Goal: Task Accomplishment & Management: Use online tool/utility

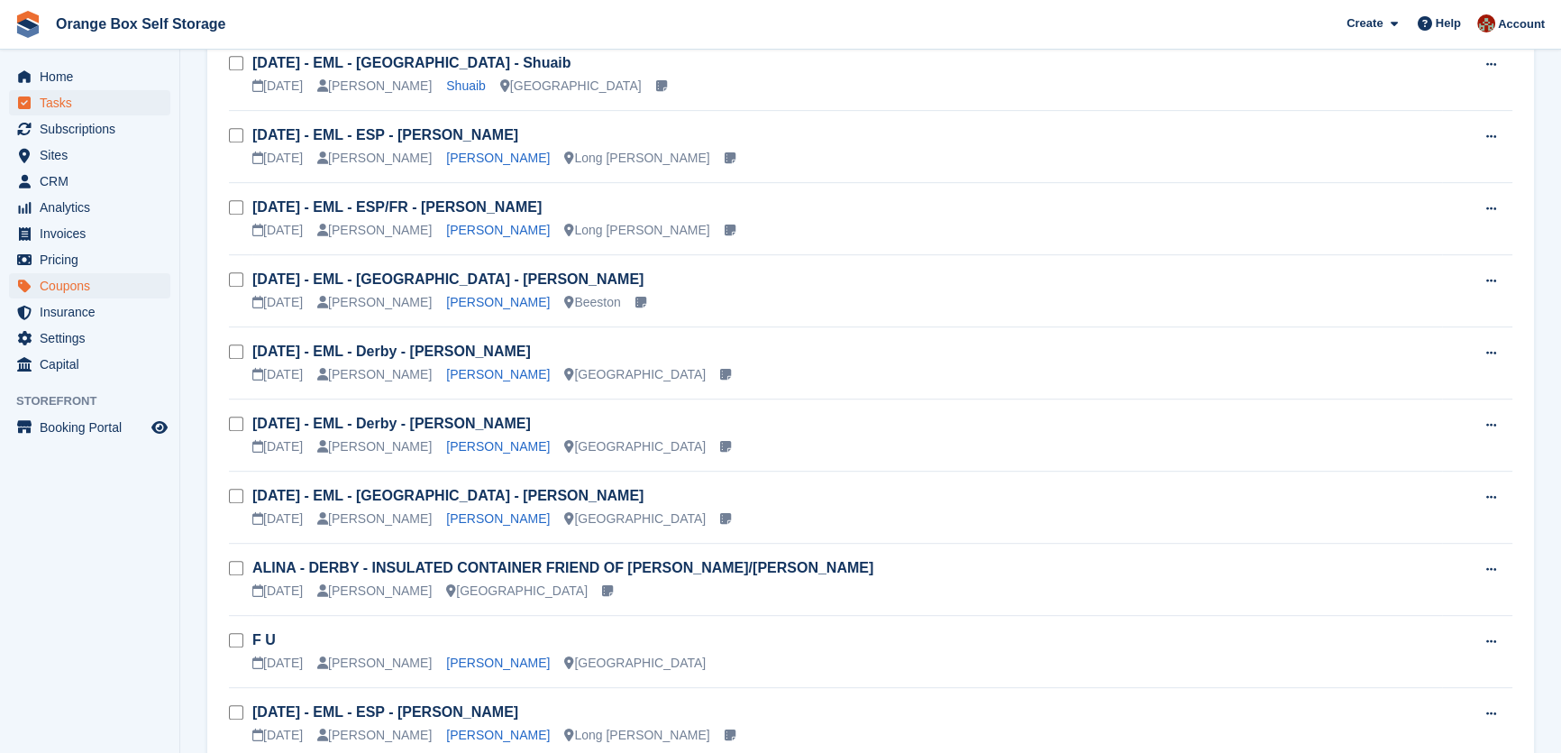
scroll to position [983, 0]
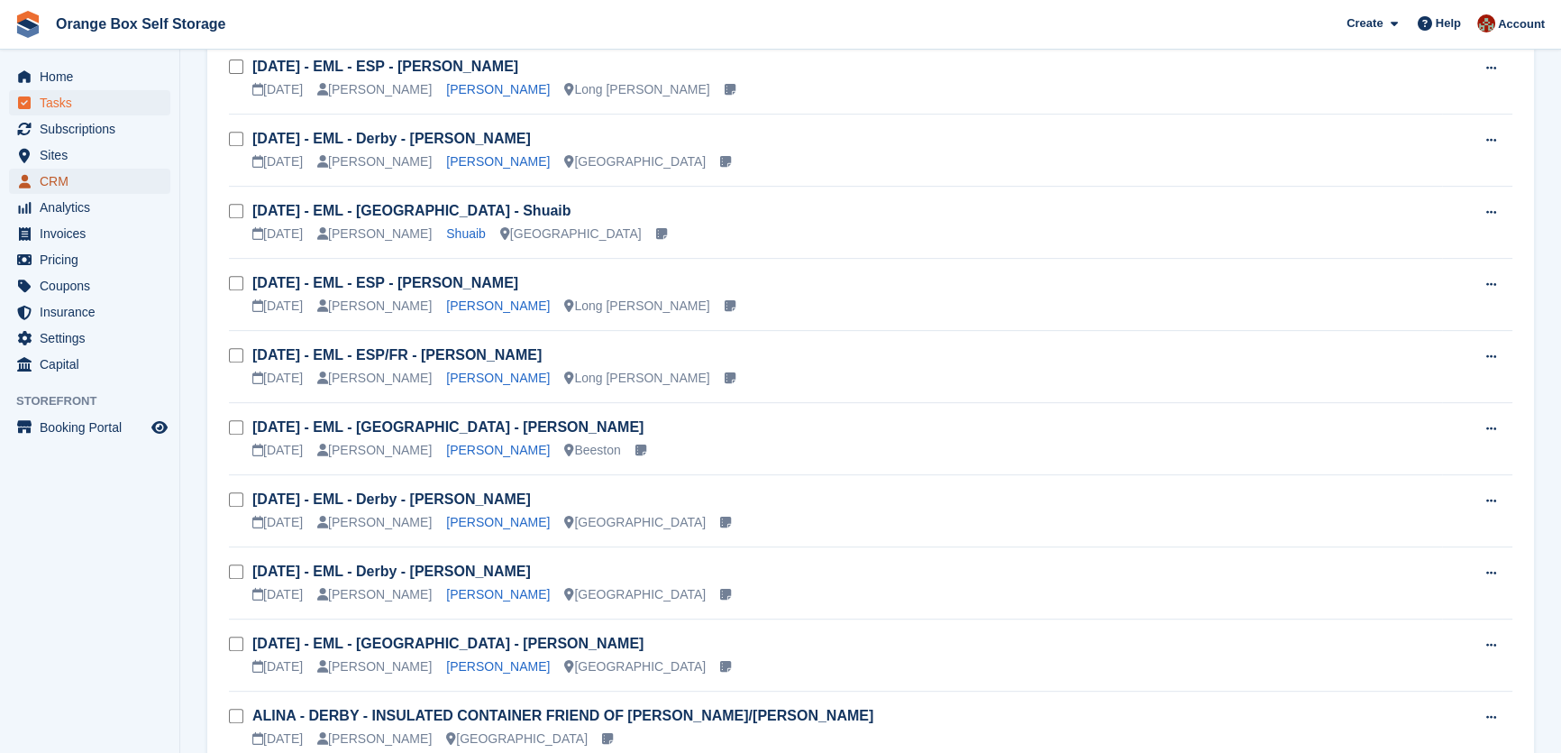
click at [58, 177] on span "CRM" at bounding box center [94, 181] width 108 height 25
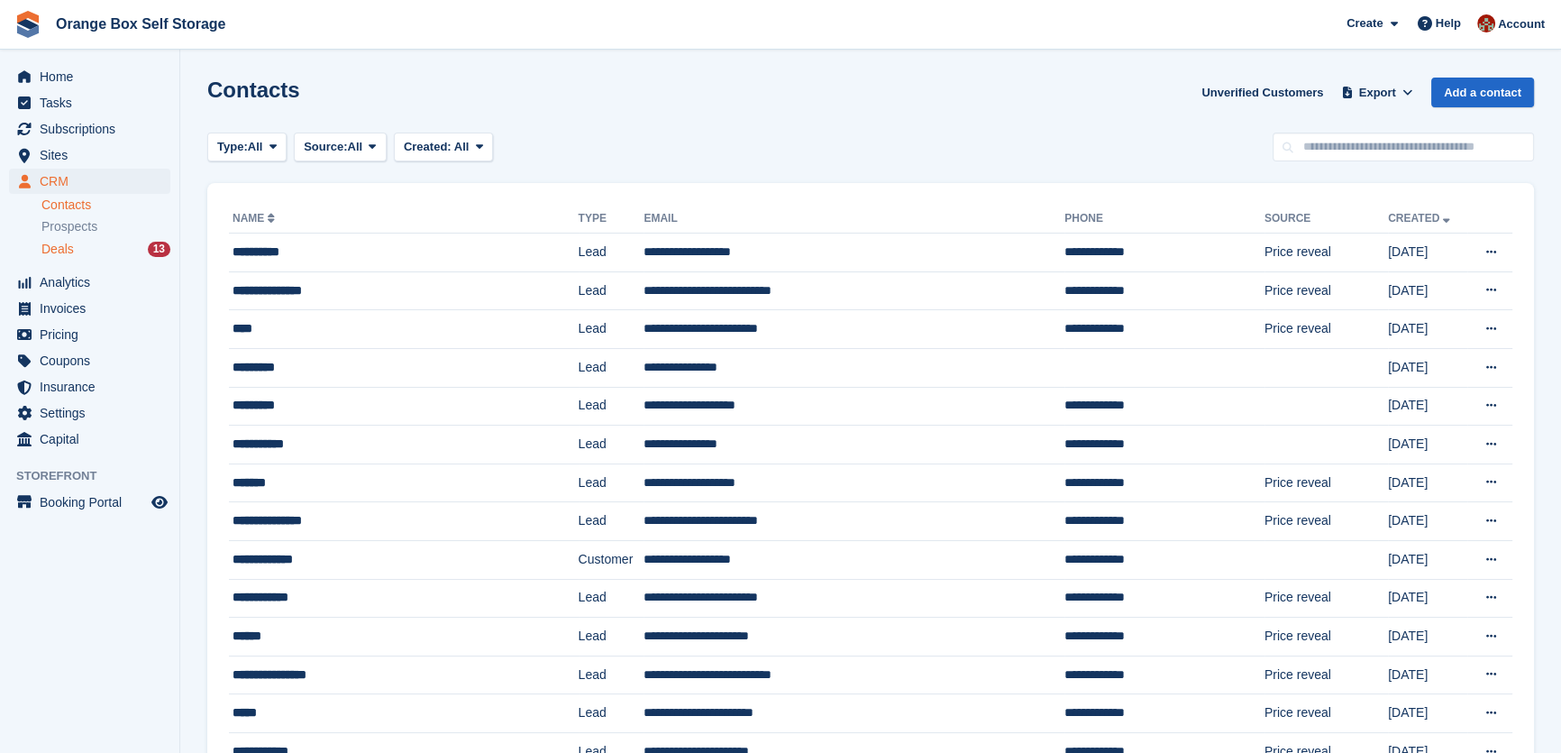
click at [69, 242] on span "Deals" at bounding box center [57, 249] width 32 height 17
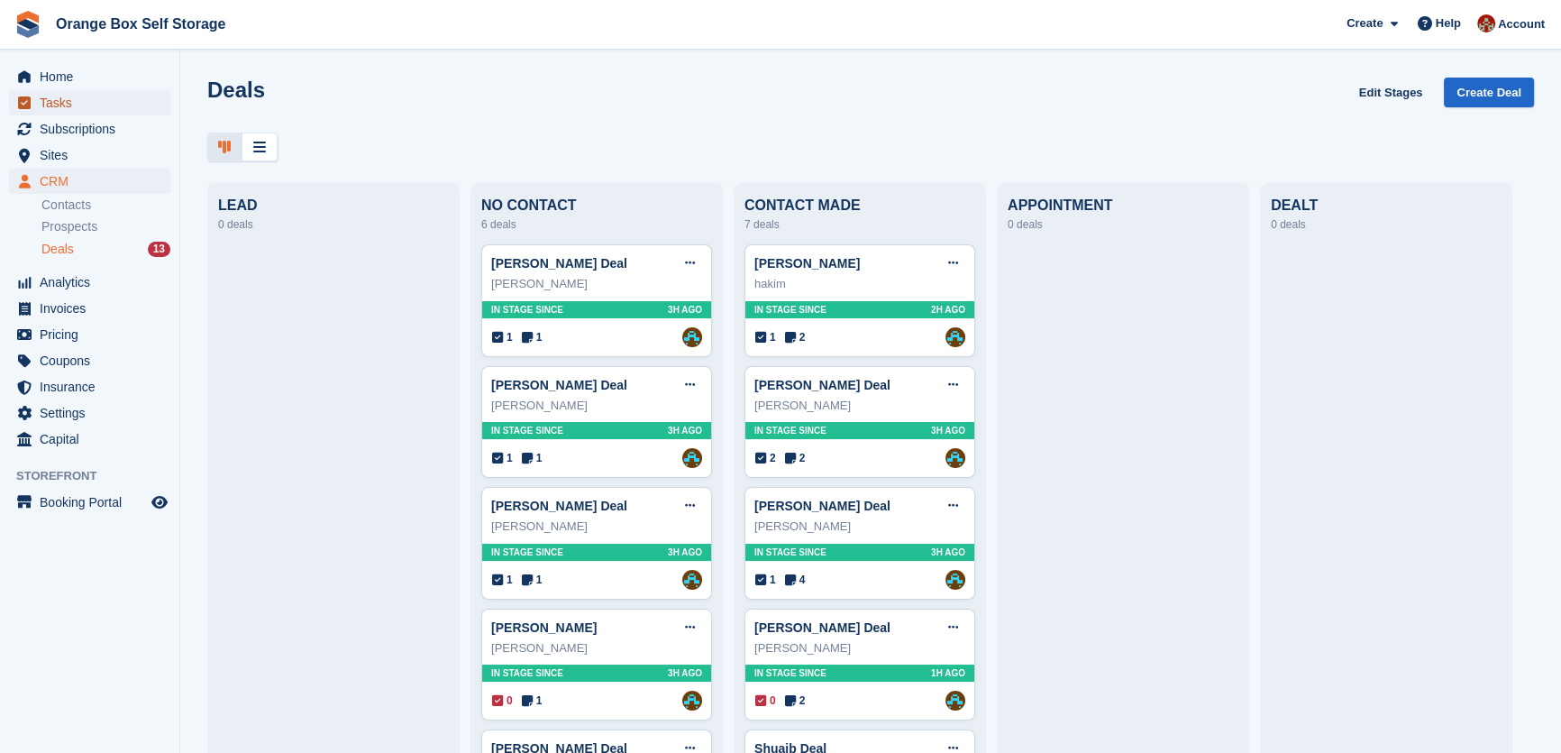
click at [56, 97] on span "Tasks" at bounding box center [94, 102] width 108 height 25
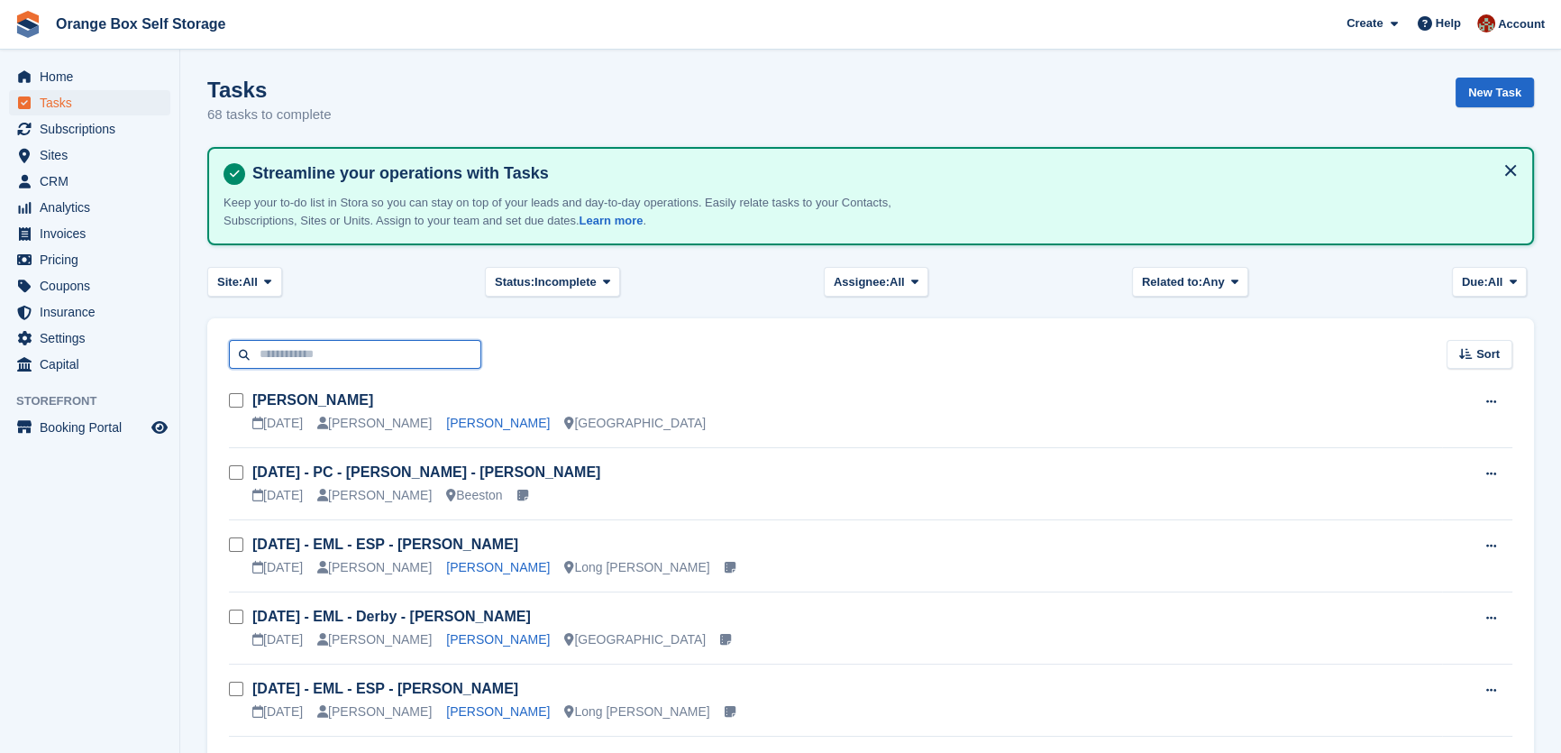
click at [295, 349] on input "text" at bounding box center [355, 355] width 252 height 30
type input "******"
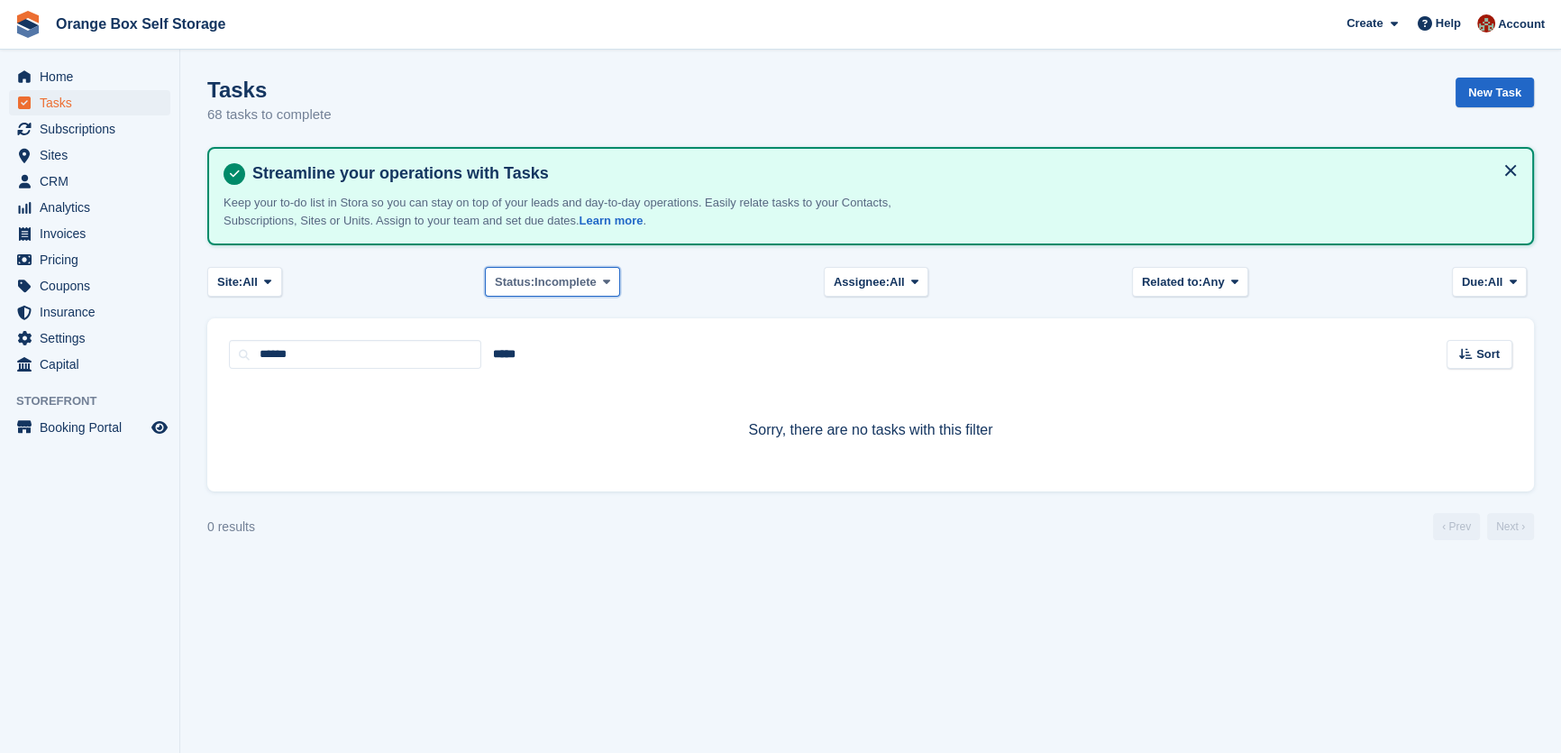
click at [568, 279] on span "Incomplete" at bounding box center [566, 282] width 62 height 18
click at [541, 324] on link "All" at bounding box center [571, 324] width 157 height 32
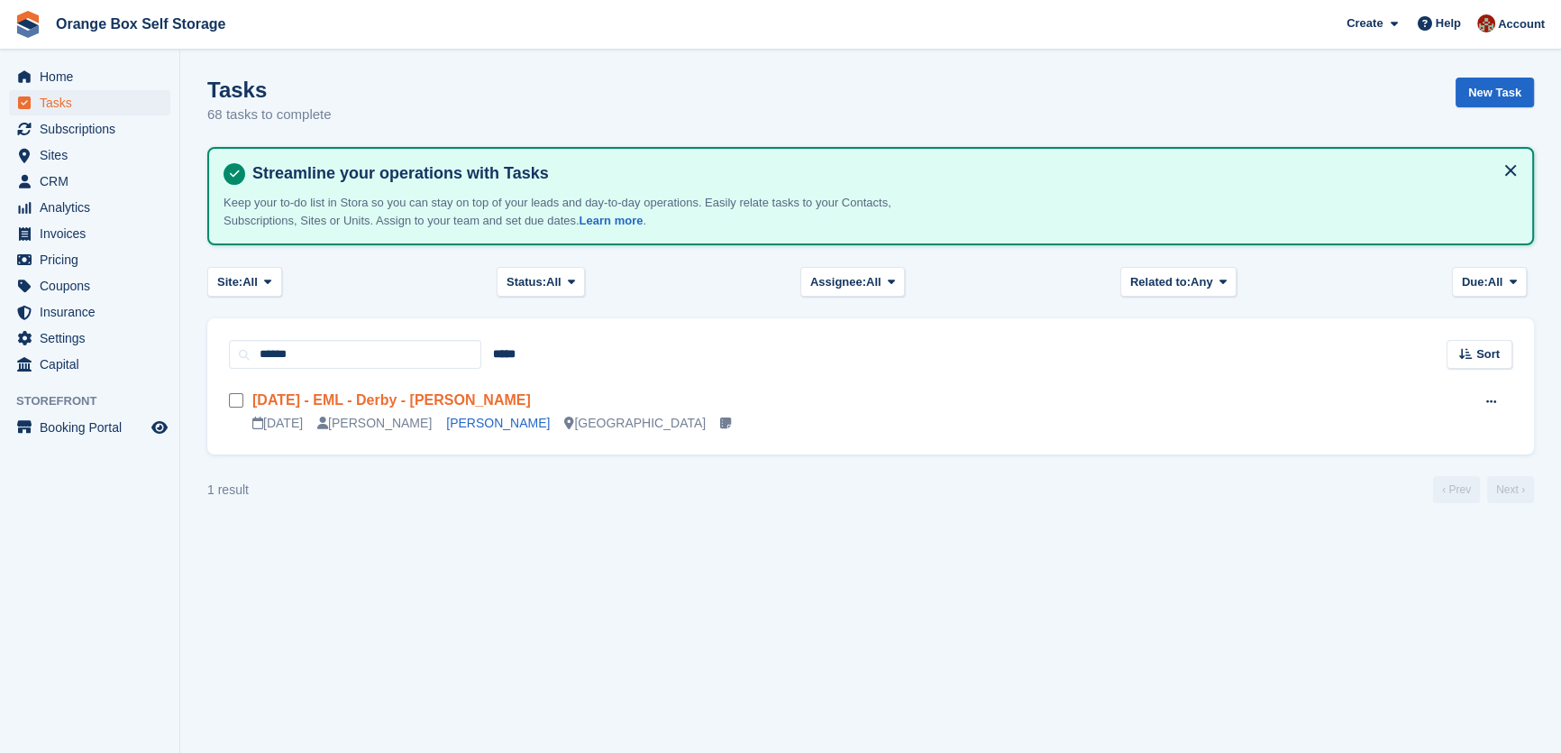
click at [459, 395] on link "[DATE] - EML - Derby - [PERSON_NAME]" at bounding box center [391, 399] width 279 height 15
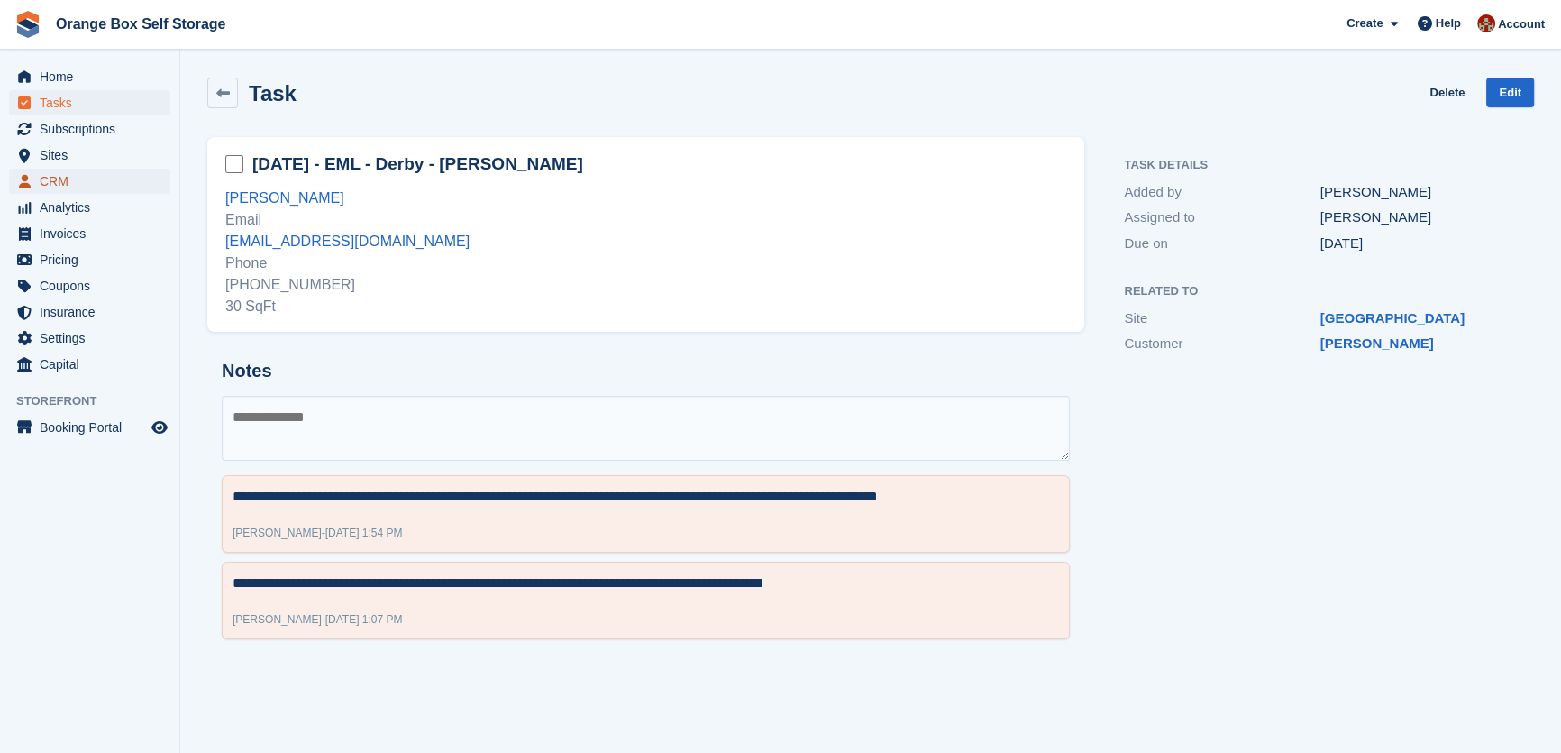
click at [45, 179] on span "CRM" at bounding box center [94, 181] width 108 height 25
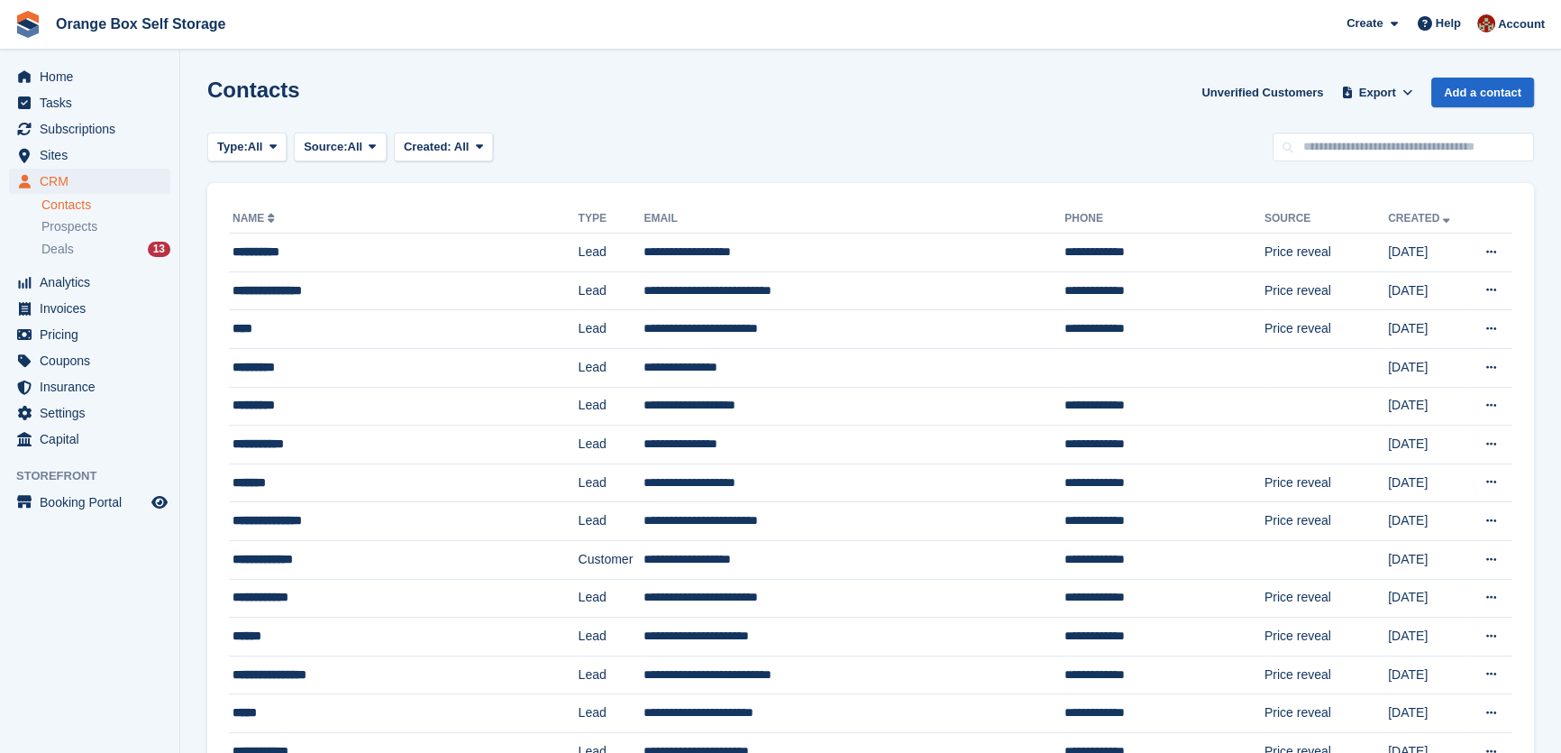
drag, startPoint x: 1256, startPoint y: 215, endPoint x: 648, endPoint y: 144, distance: 611.6
click at [648, 144] on div "Type: All All Lead Customer Source: All All Storefront Backoffice Pre-Opening i…" at bounding box center [870, 148] width 1327 height 30
click at [250, 155] on button "Type: All" at bounding box center [246, 148] width 79 height 30
click at [334, 143] on span "Source:" at bounding box center [325, 147] width 43 height 18
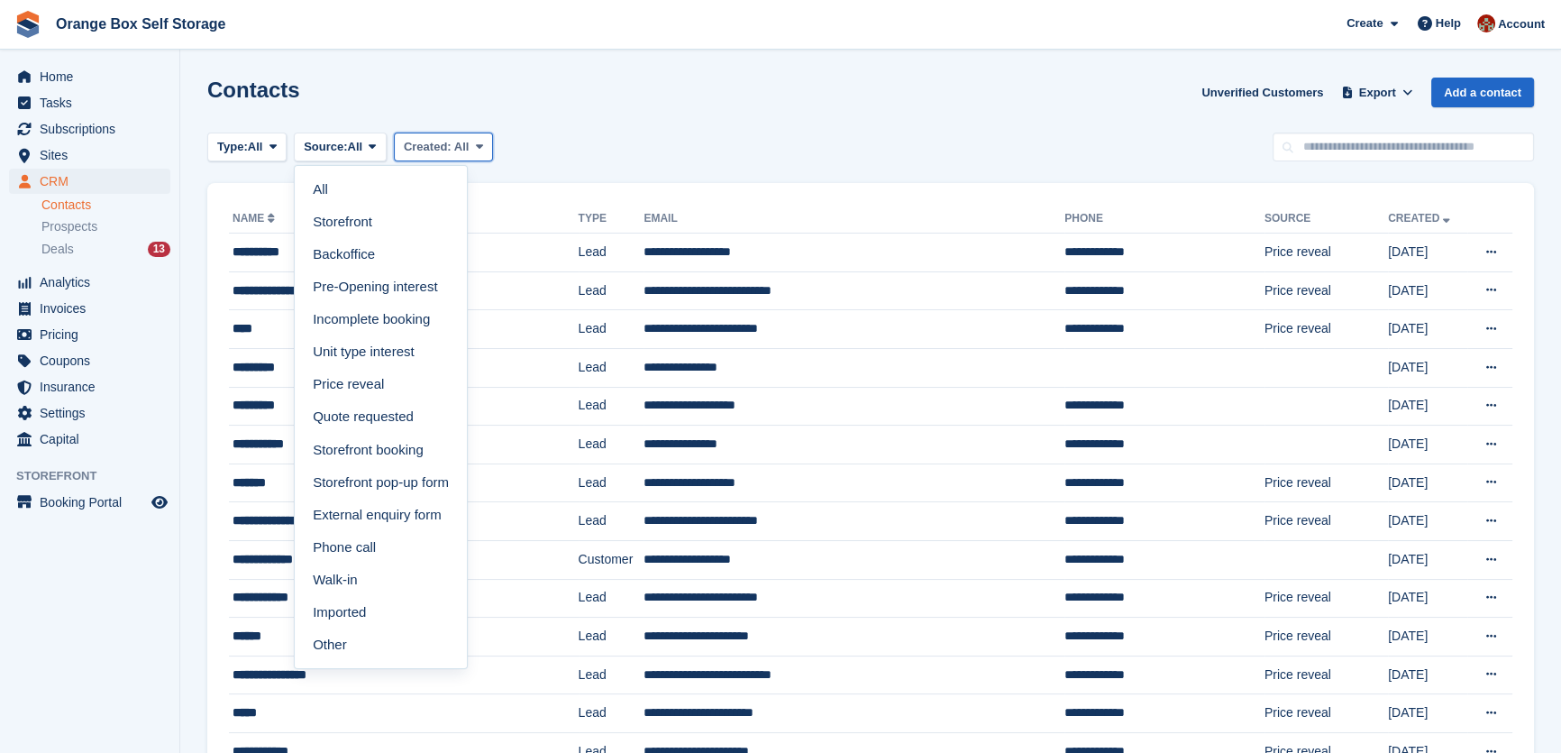
click at [425, 148] on span "Created:" at bounding box center [428, 147] width 48 height 14
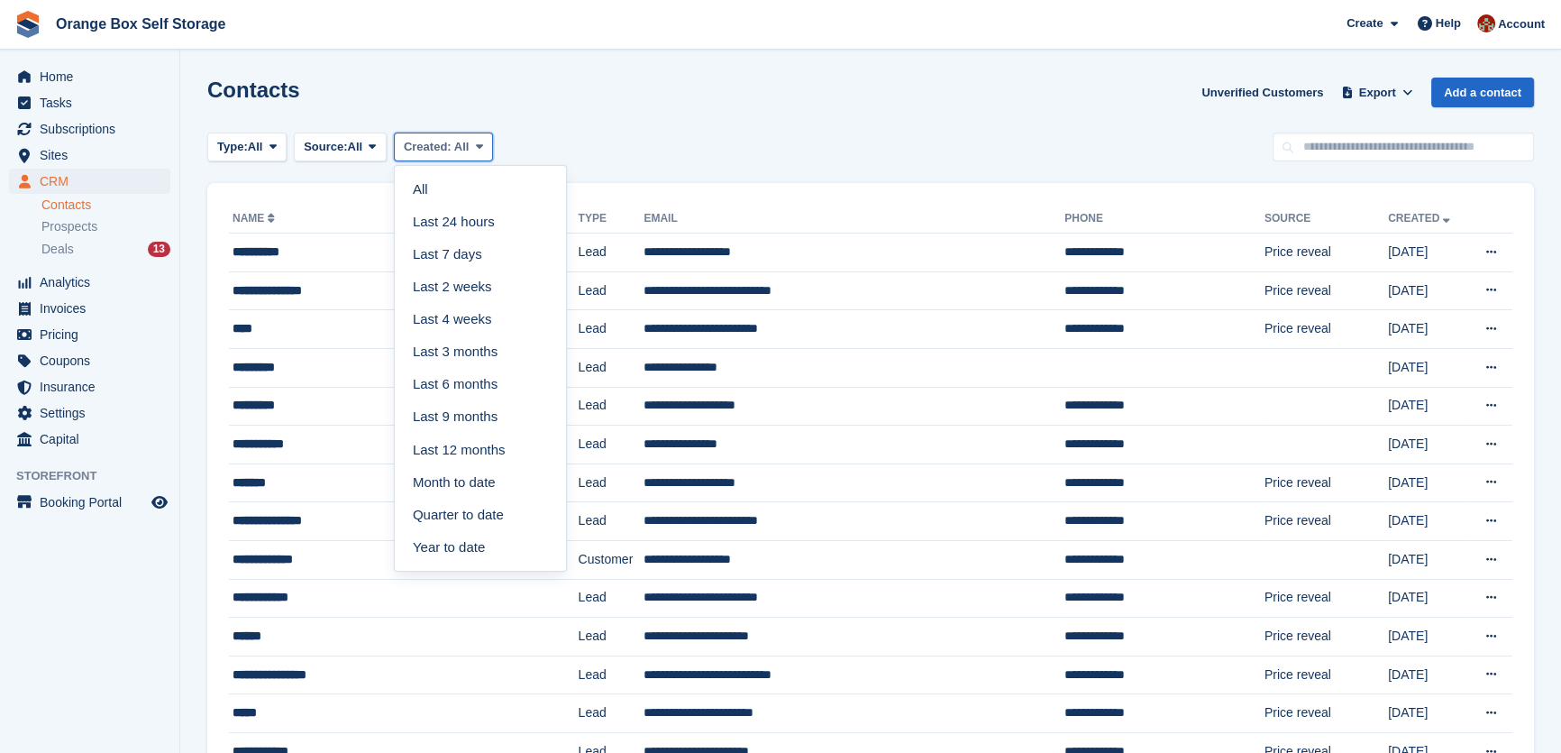
click at [425, 148] on span "Created:" at bounding box center [428, 147] width 48 height 14
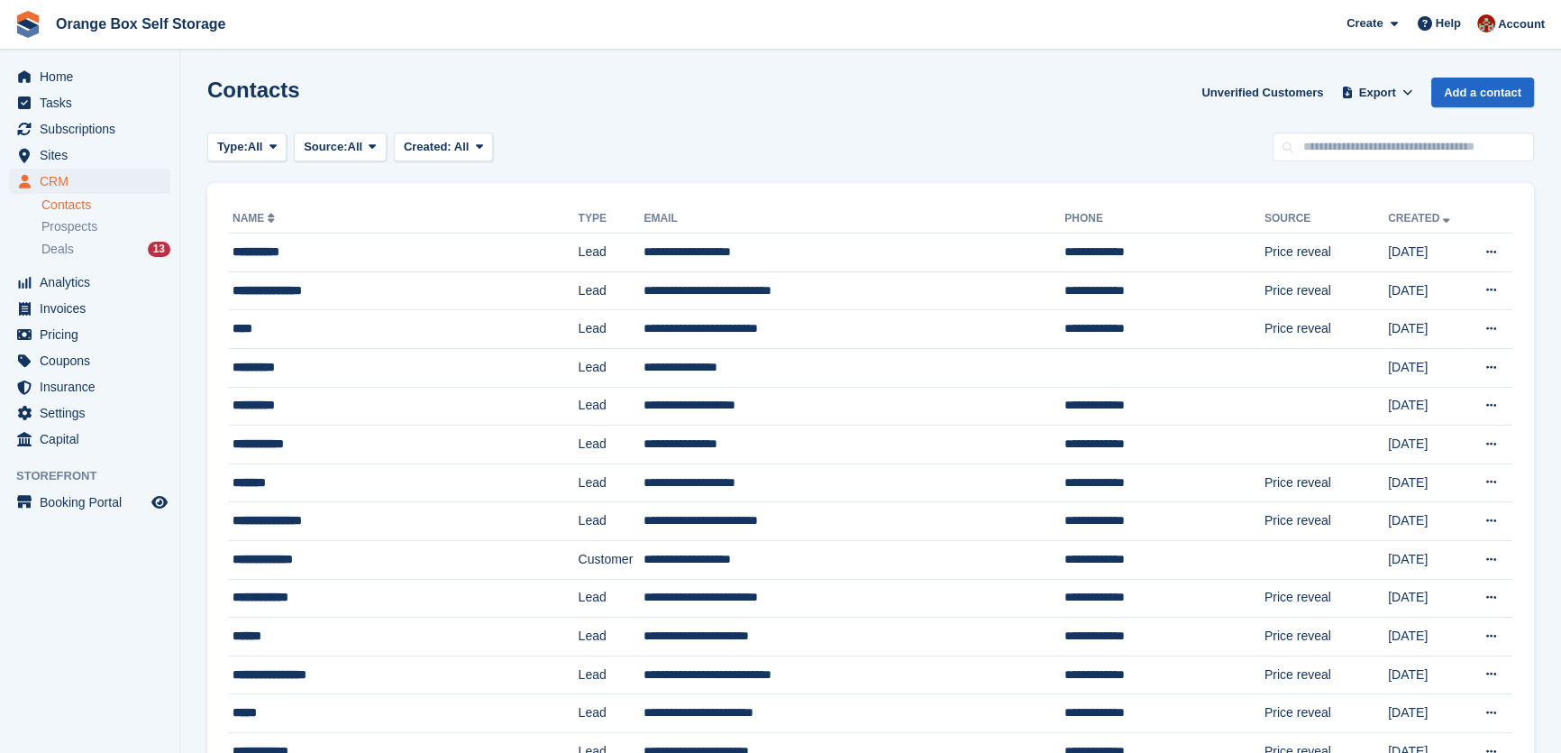
click at [768, 107] on div "Contacts Unverified Customers Export Export Contacts Export a CSV of all Contac…" at bounding box center [870, 103] width 1327 height 51
click at [56, 246] on span "Deals" at bounding box center [57, 249] width 32 height 17
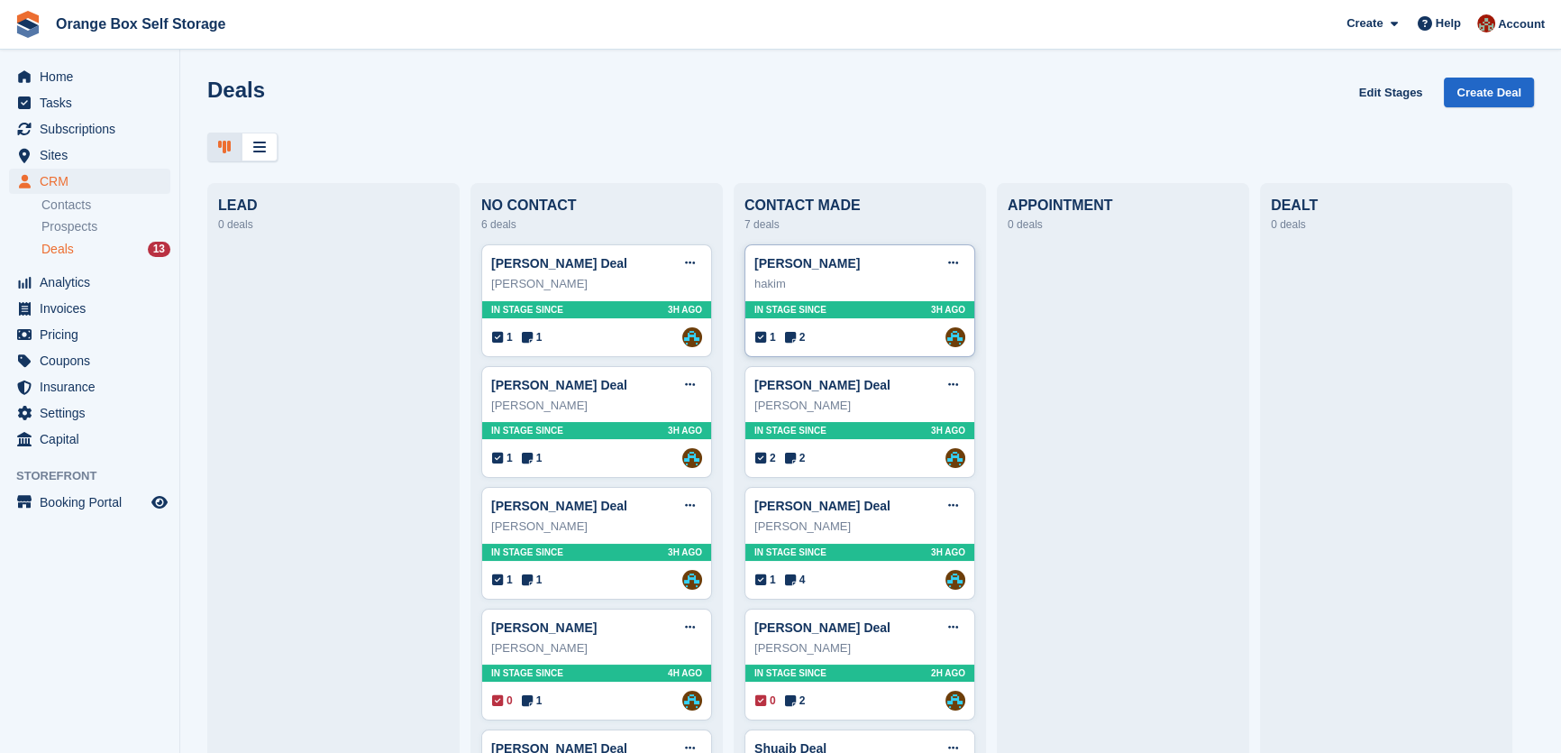
click at [843, 271] on div "[PERSON_NAME] Edit deal [PERSON_NAME] as won [PERSON_NAME] as lost Delete deal" at bounding box center [860, 263] width 211 height 27
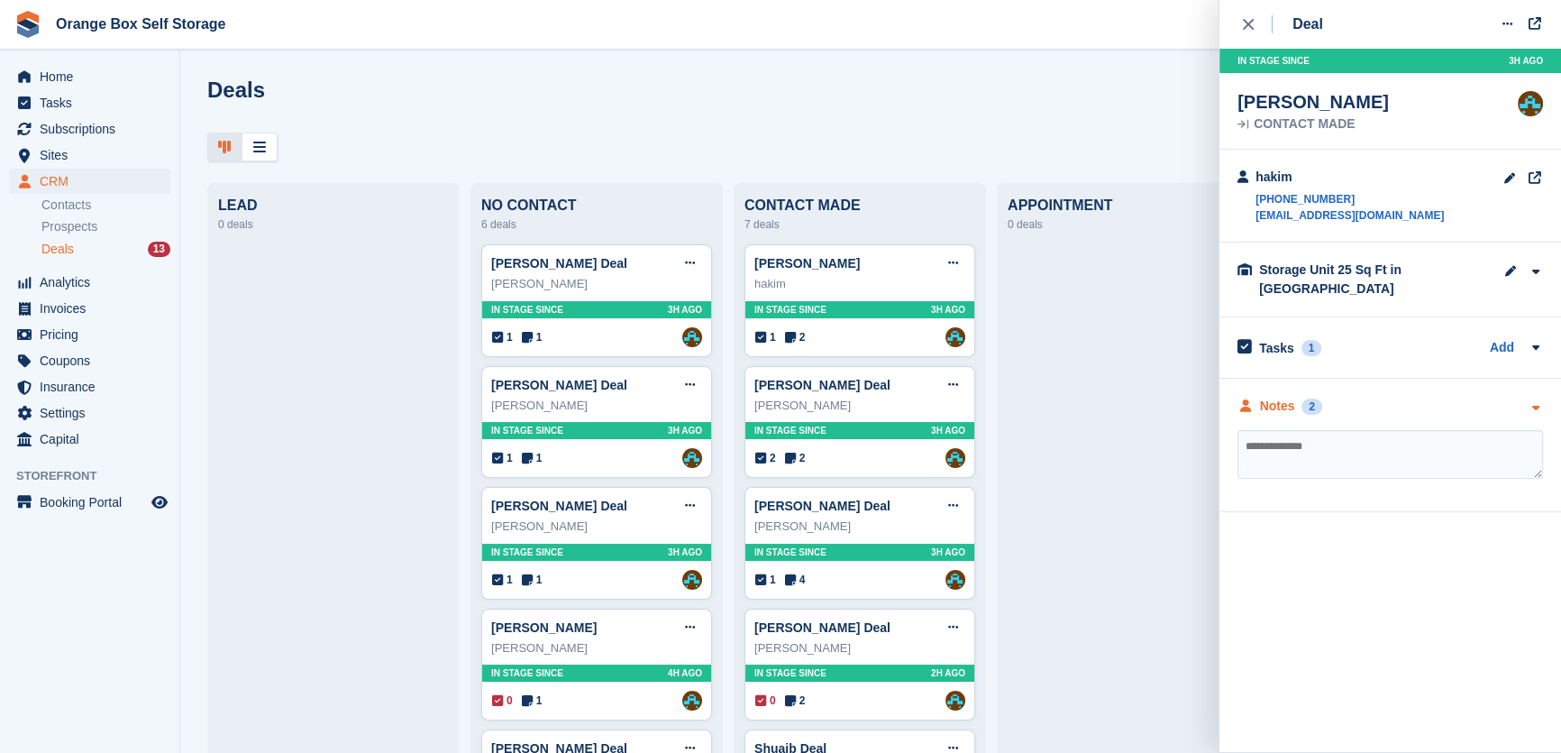
click at [1281, 397] on div "Notes" at bounding box center [1277, 406] width 35 height 19
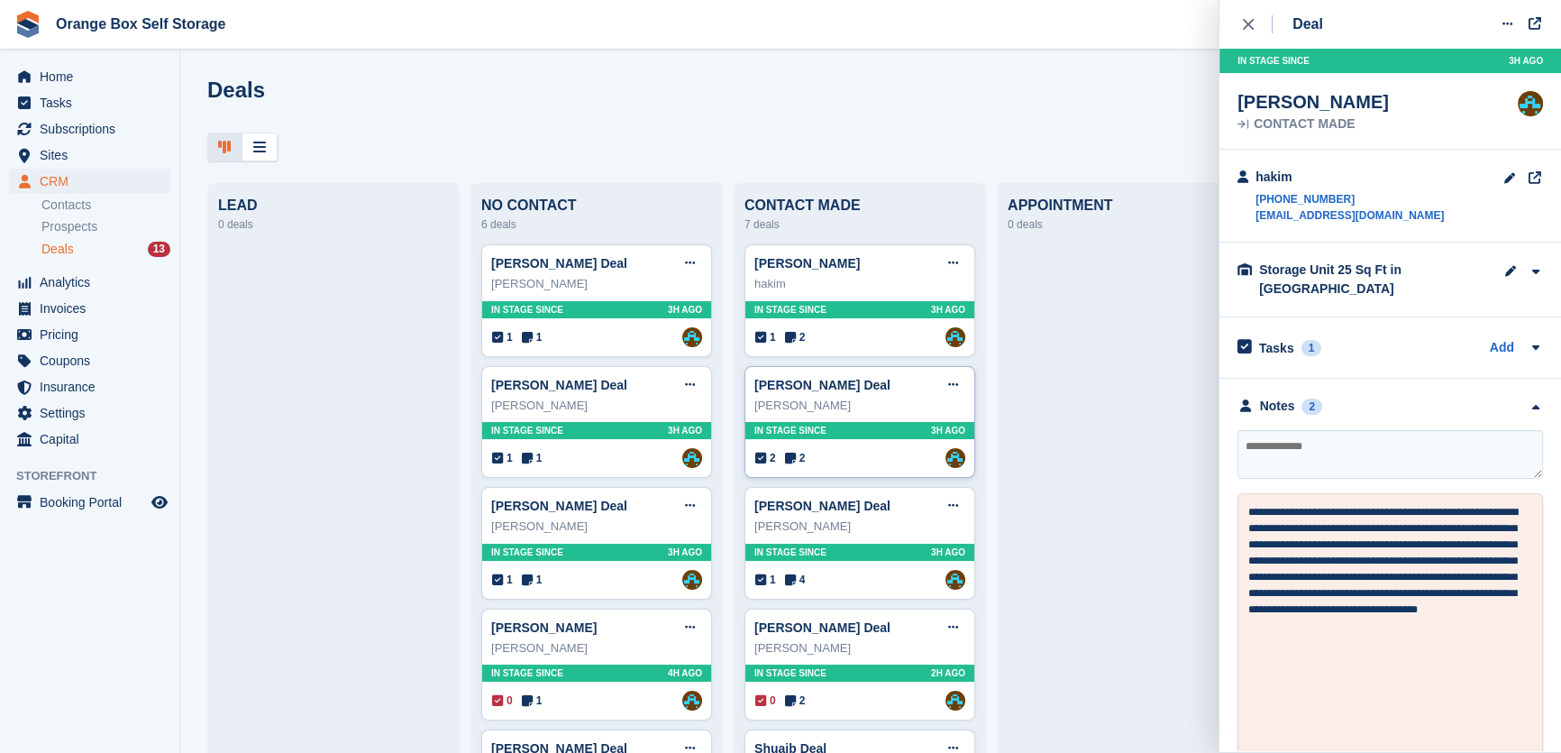
click at [880, 387] on div "[PERSON_NAME] Deal Edit deal [PERSON_NAME] as won [PERSON_NAME] as lost Delete …" at bounding box center [860, 384] width 211 height 27
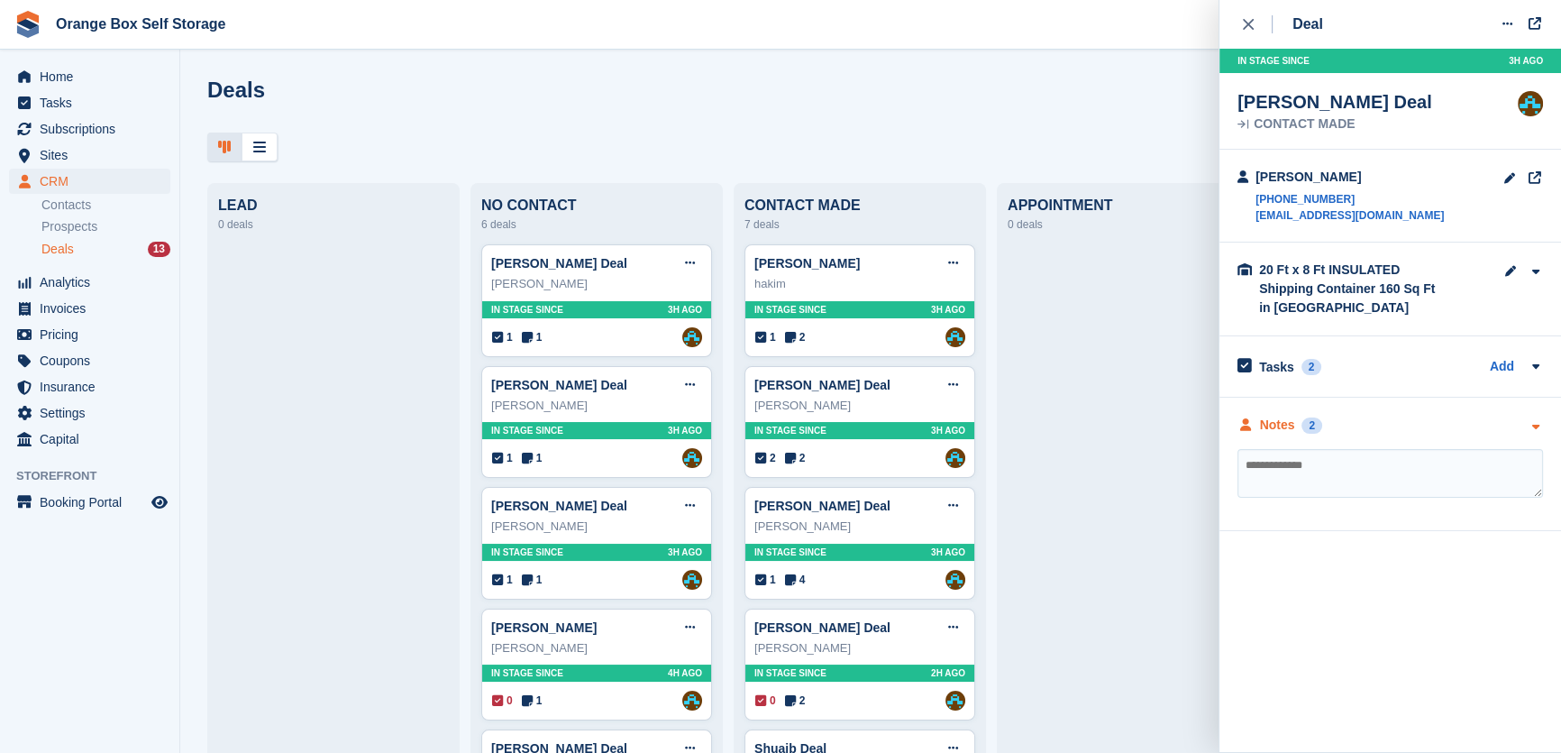
click at [1305, 423] on div "2" at bounding box center [1312, 425] width 21 height 16
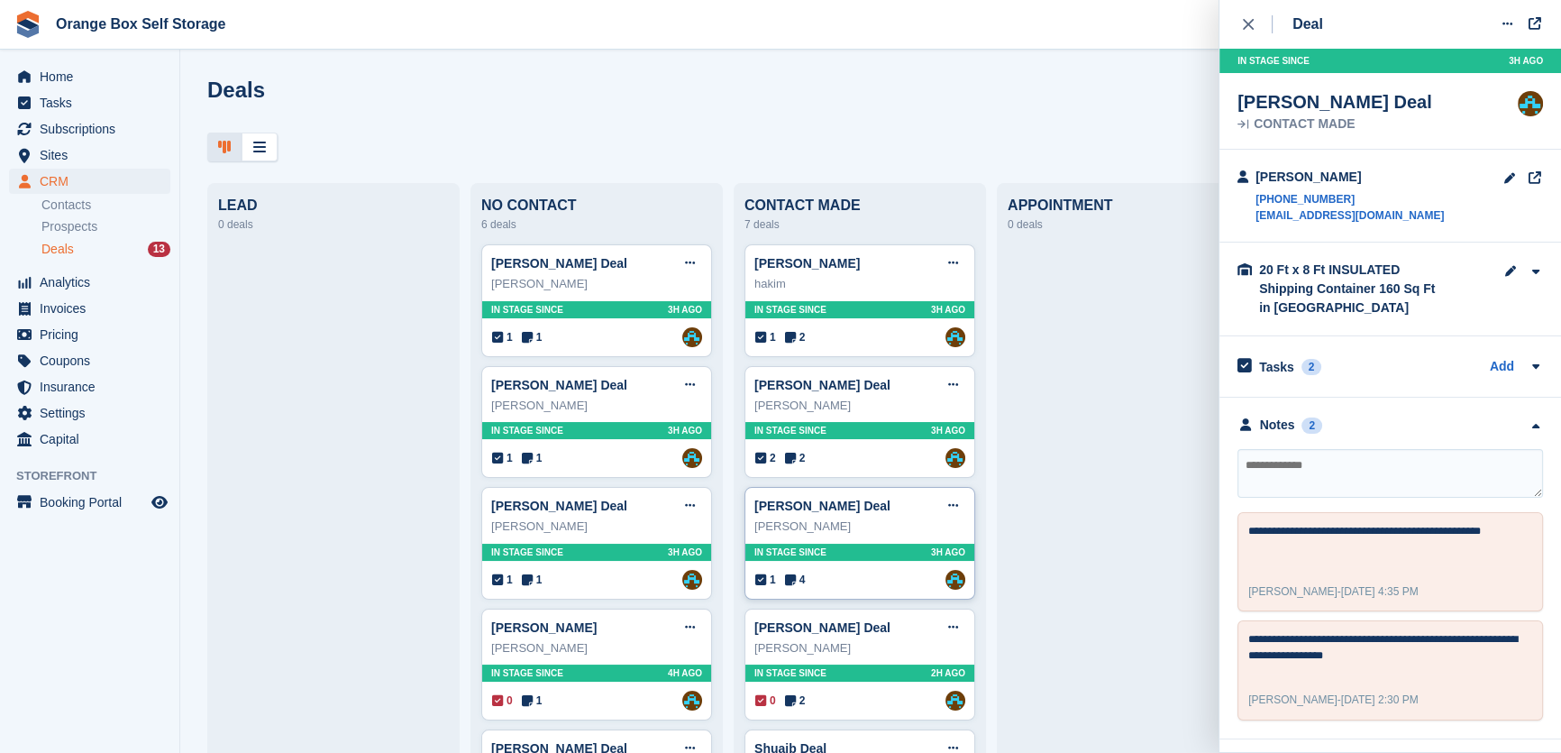
click at [899, 503] on div "[PERSON_NAME] Deal Edit deal [PERSON_NAME] as won [PERSON_NAME] as lost Delete …" at bounding box center [860, 505] width 211 height 27
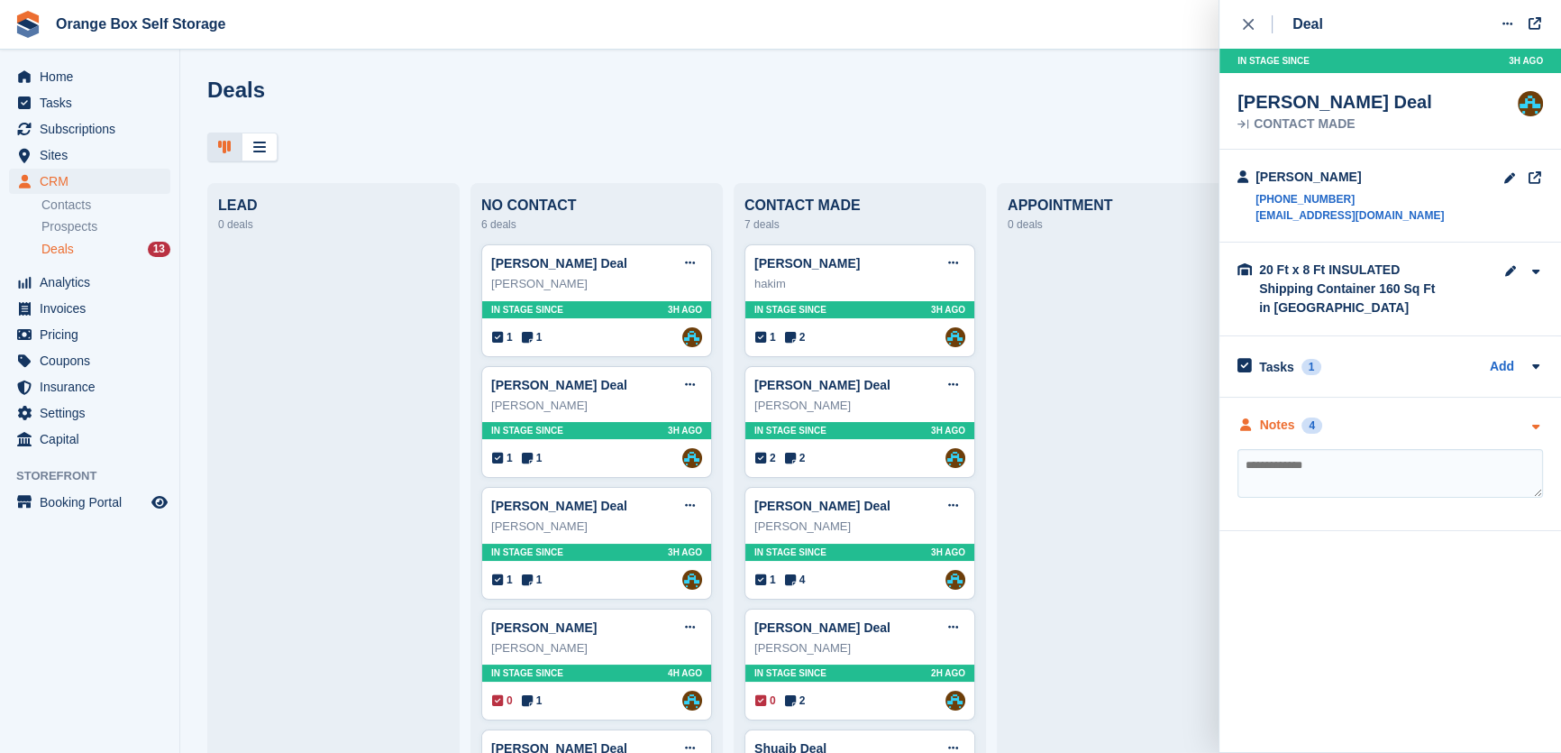
click at [1289, 425] on div "Notes" at bounding box center [1277, 425] width 35 height 19
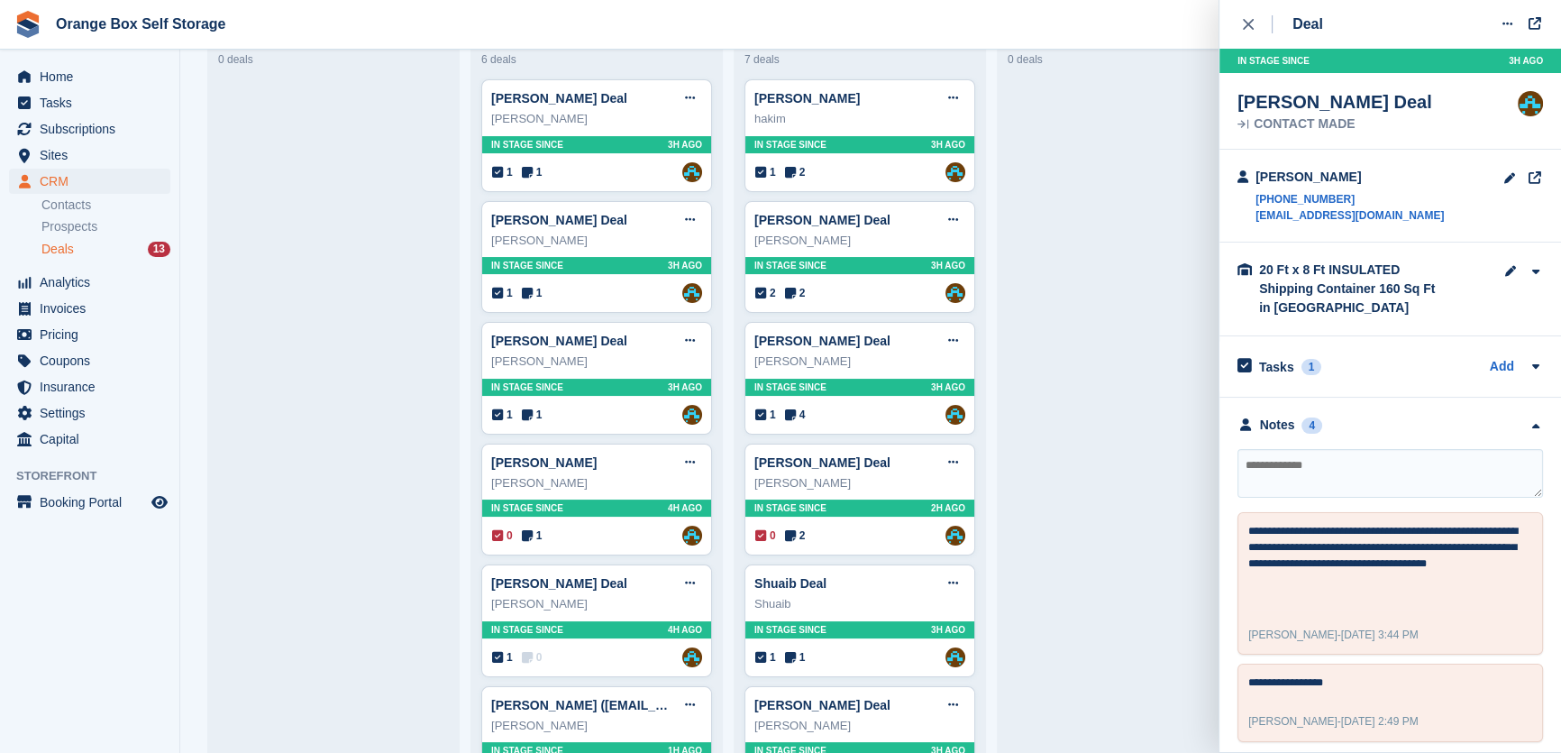
scroll to position [245, 0]
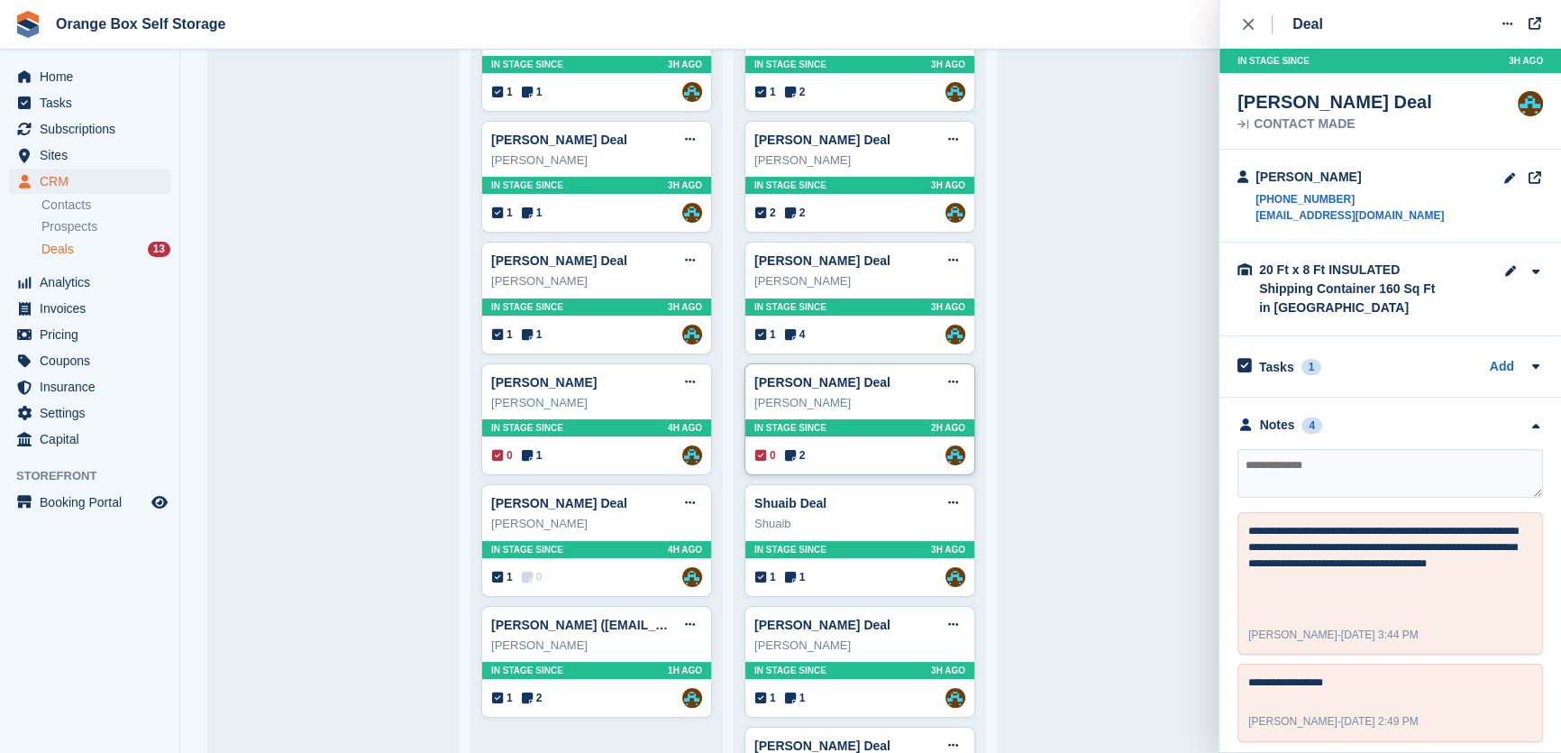
click at [887, 393] on div "[PERSON_NAME] Deal Edit deal [PERSON_NAME] as won [PERSON_NAME] as lost Delete …" at bounding box center [860, 382] width 211 height 27
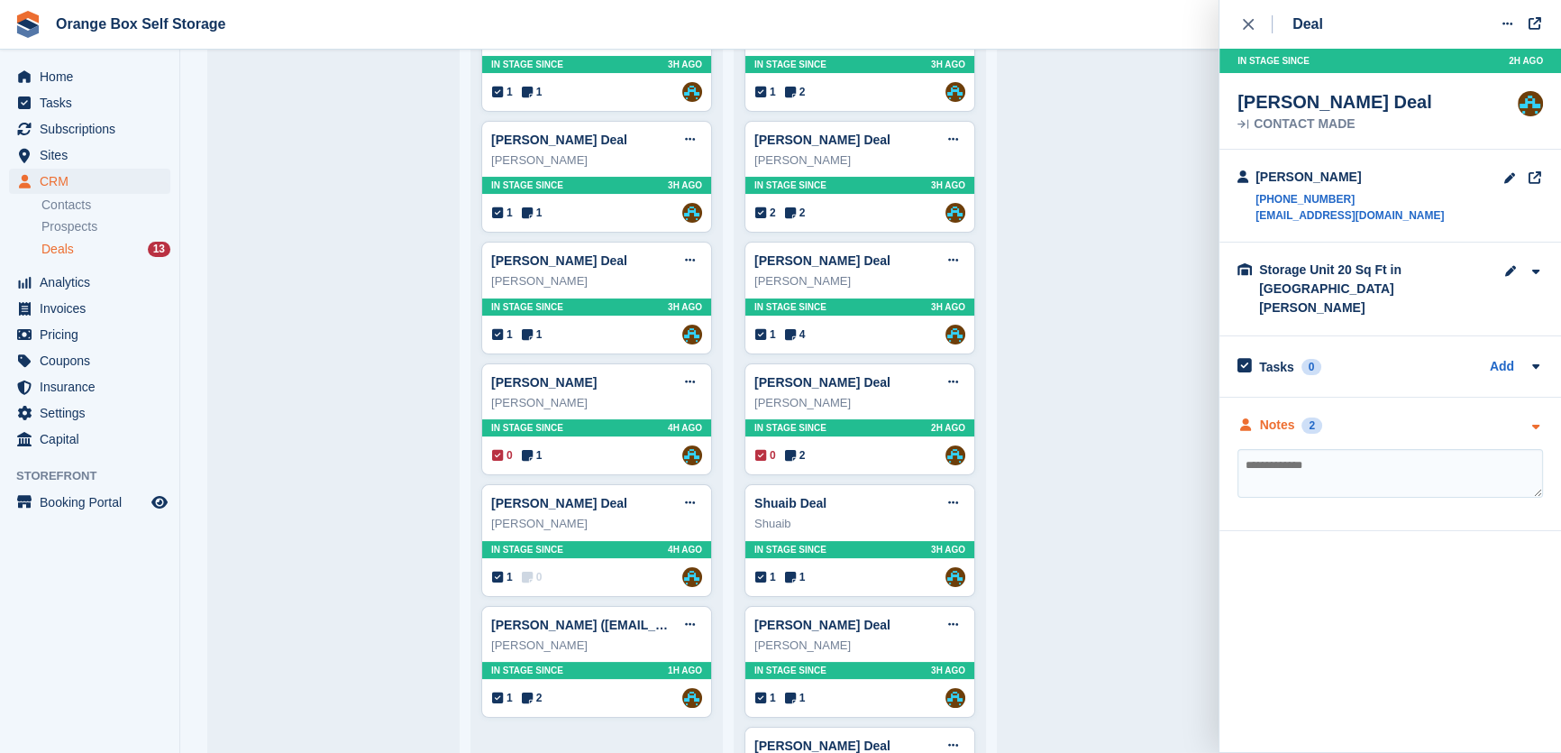
click at [1341, 416] on div "Notes 2" at bounding box center [1391, 425] width 306 height 19
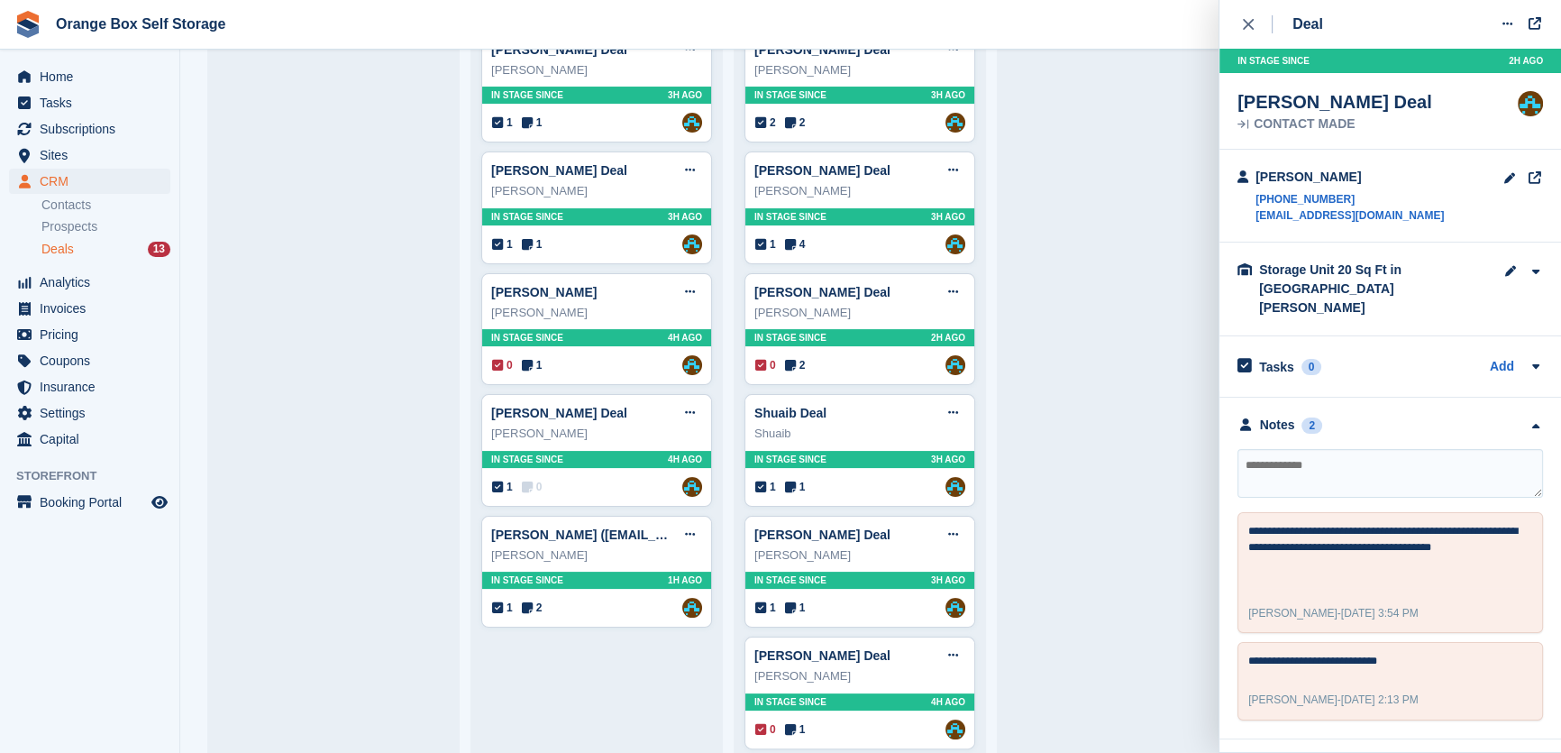
scroll to position [355, 0]
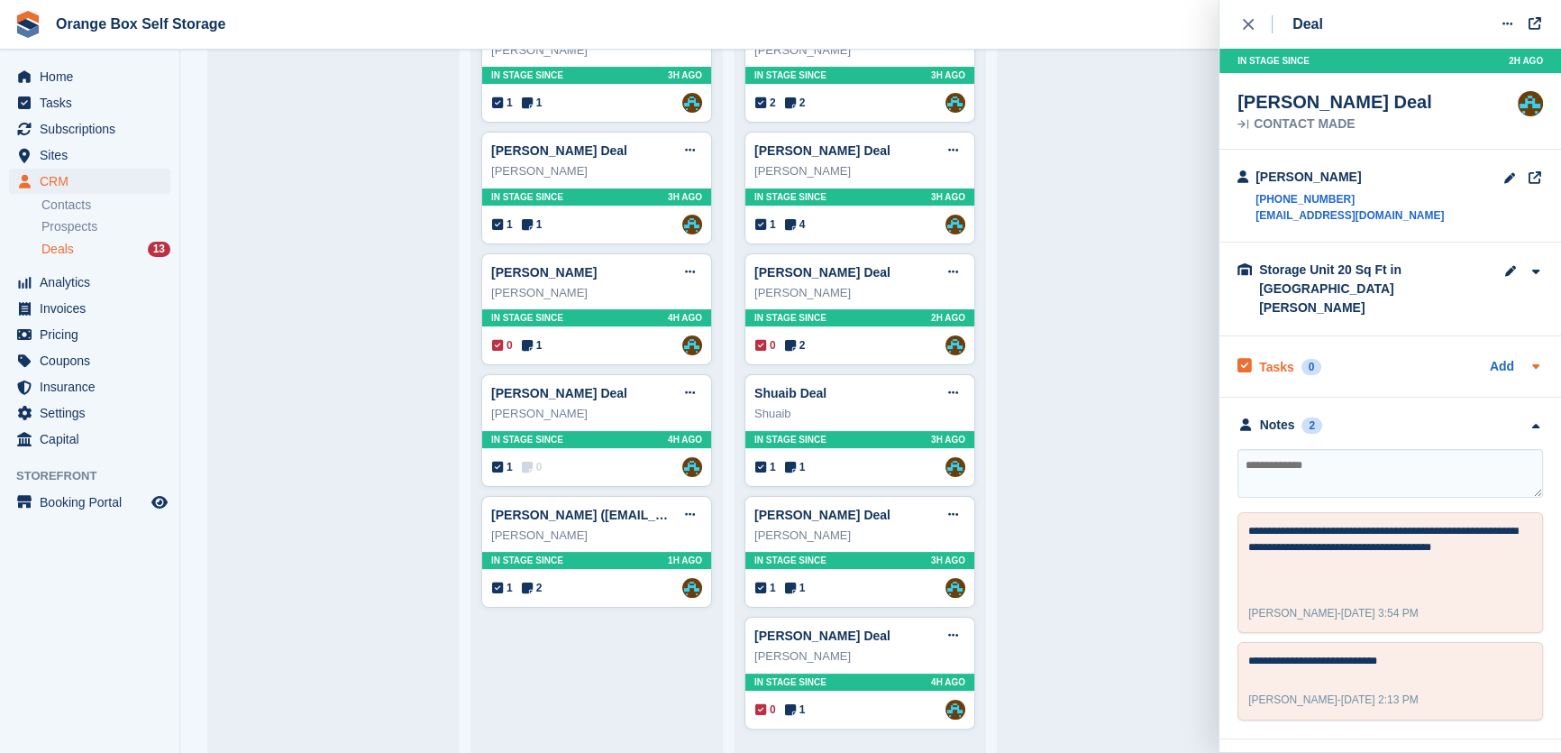
click at [1352, 354] on div "Tasks 0 Add" at bounding box center [1391, 366] width 306 height 24
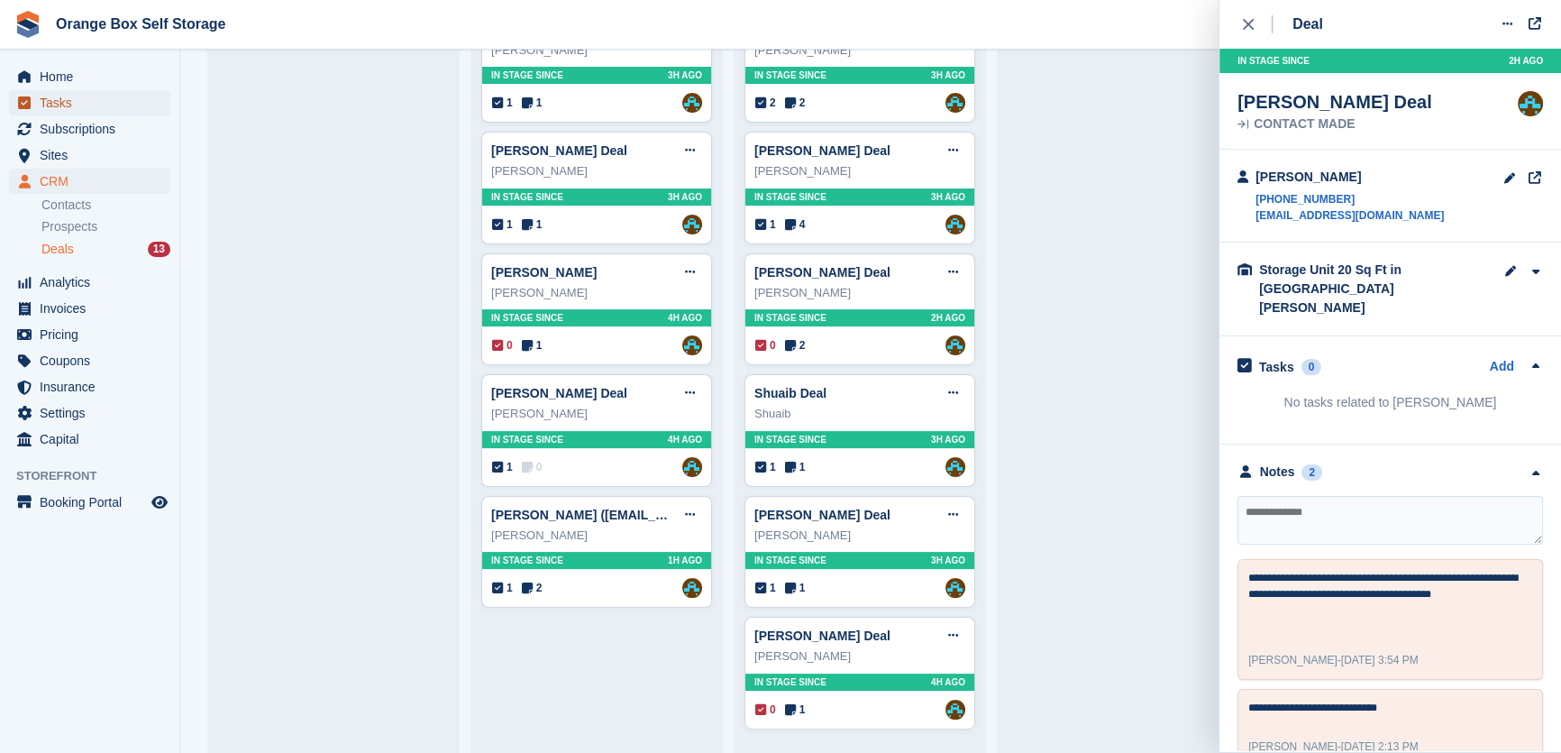
click at [45, 104] on span "Tasks" at bounding box center [94, 102] width 108 height 25
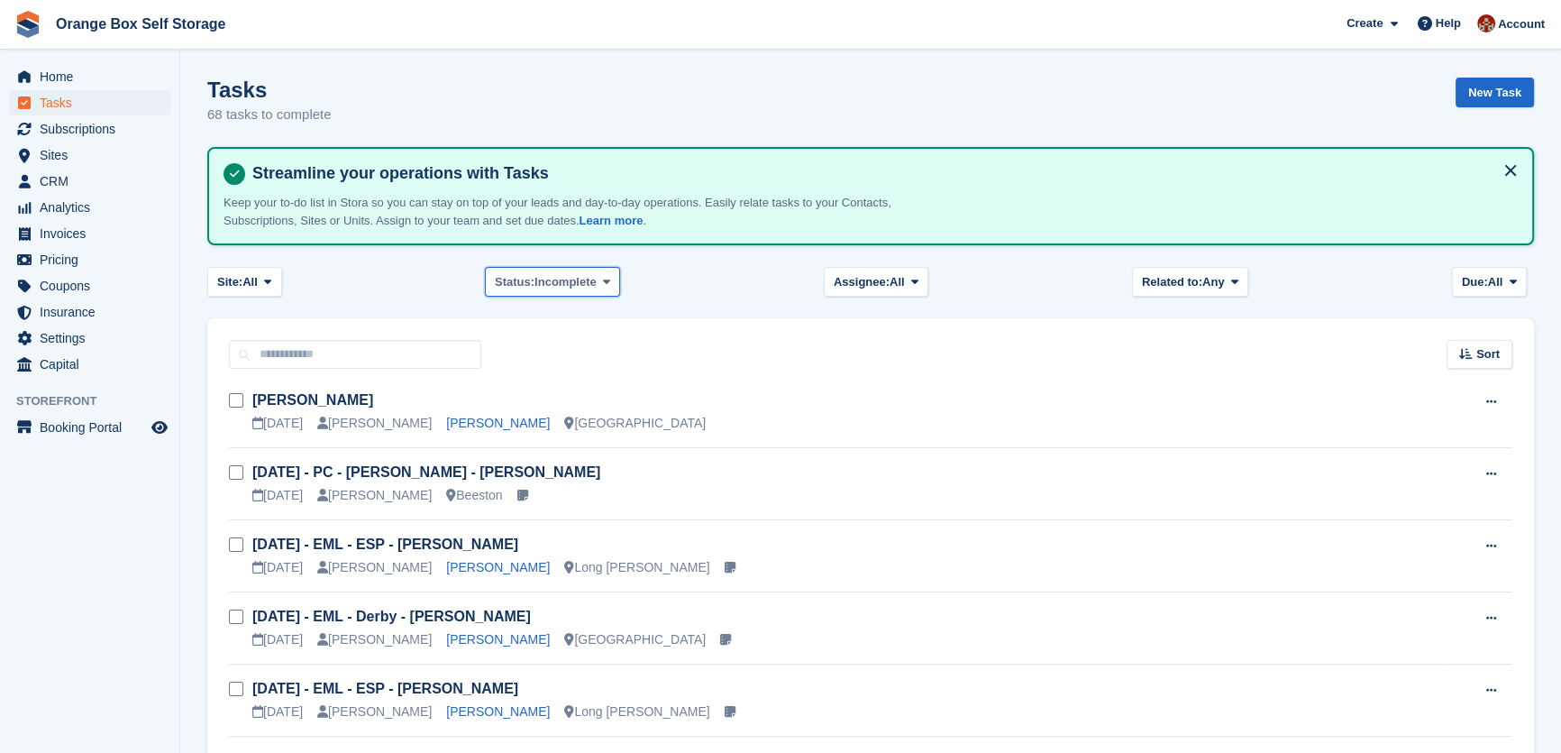
click at [551, 279] on span "Incomplete" at bounding box center [566, 282] width 62 height 18
click at [1452, 286] on button "Due: All" at bounding box center [1489, 282] width 75 height 30
click at [1496, 419] on link "[DATE]" at bounding box center [1538, 422] width 157 height 32
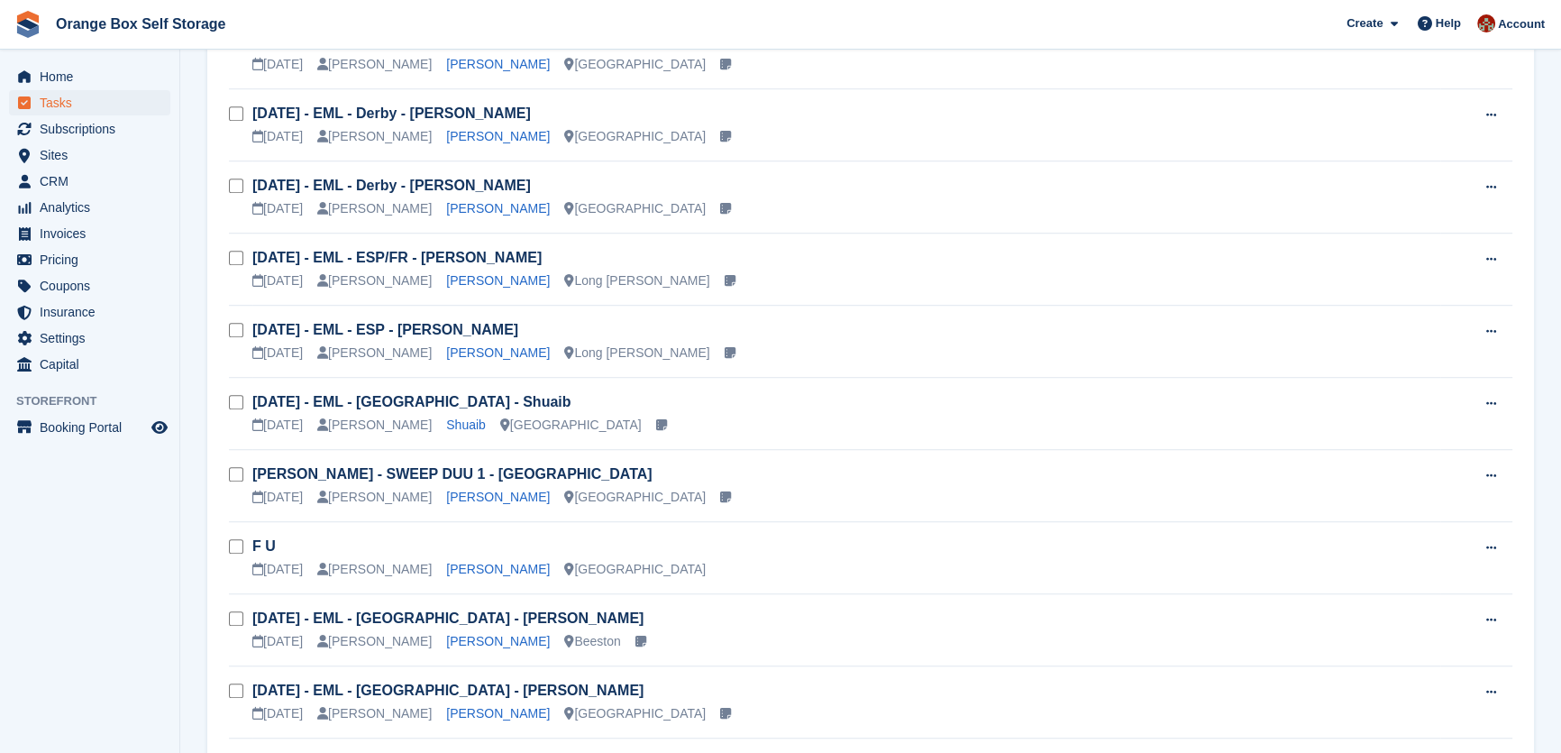
scroll to position [1557, 0]
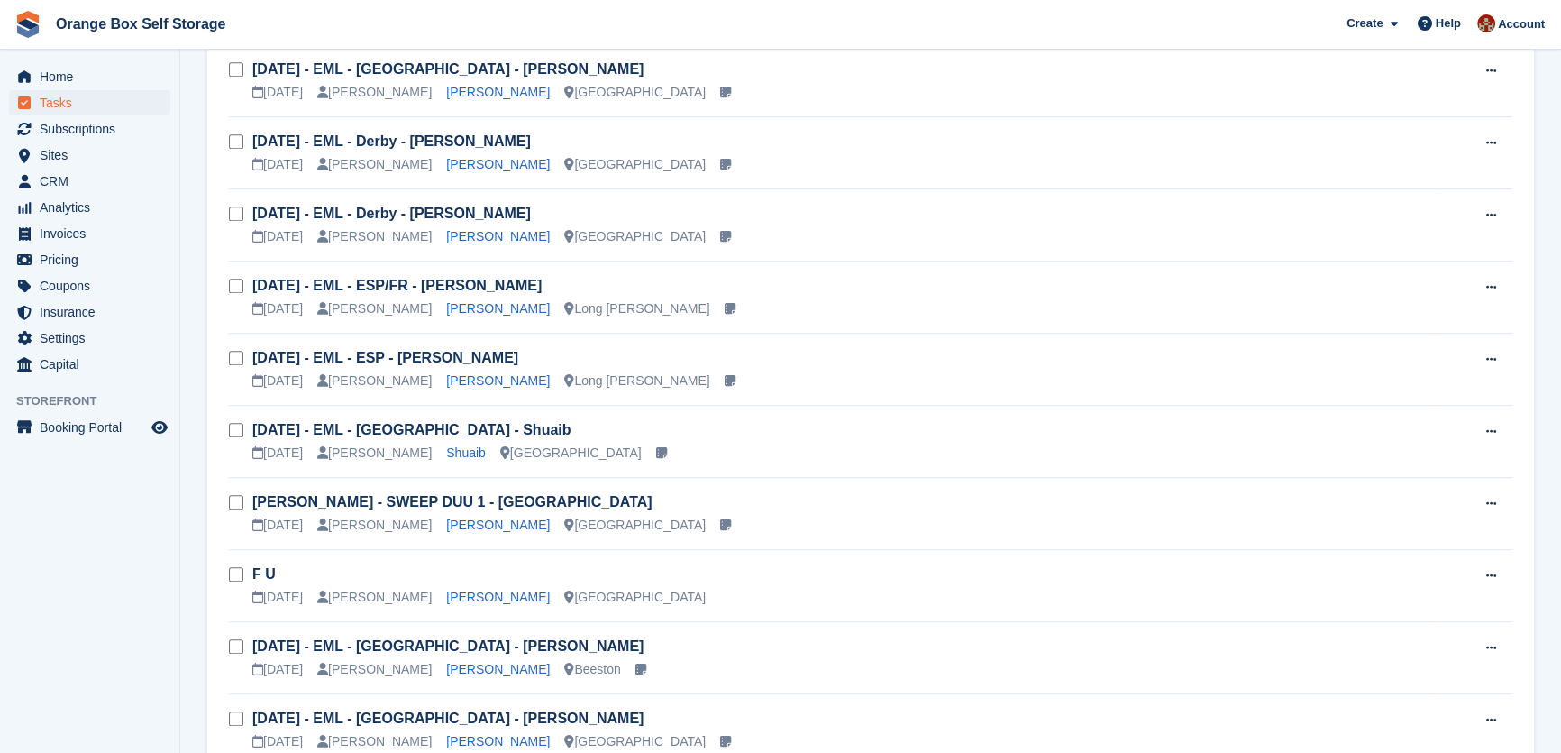
click at [602, 290] on h3 "[DATE] - EML - ESP/FR - [PERSON_NAME]" at bounding box center [846, 286] width 1188 height 20
click at [455, 278] on link "[DATE] - EML - ESP/FR - [PERSON_NAME]" at bounding box center [396, 285] width 289 height 15
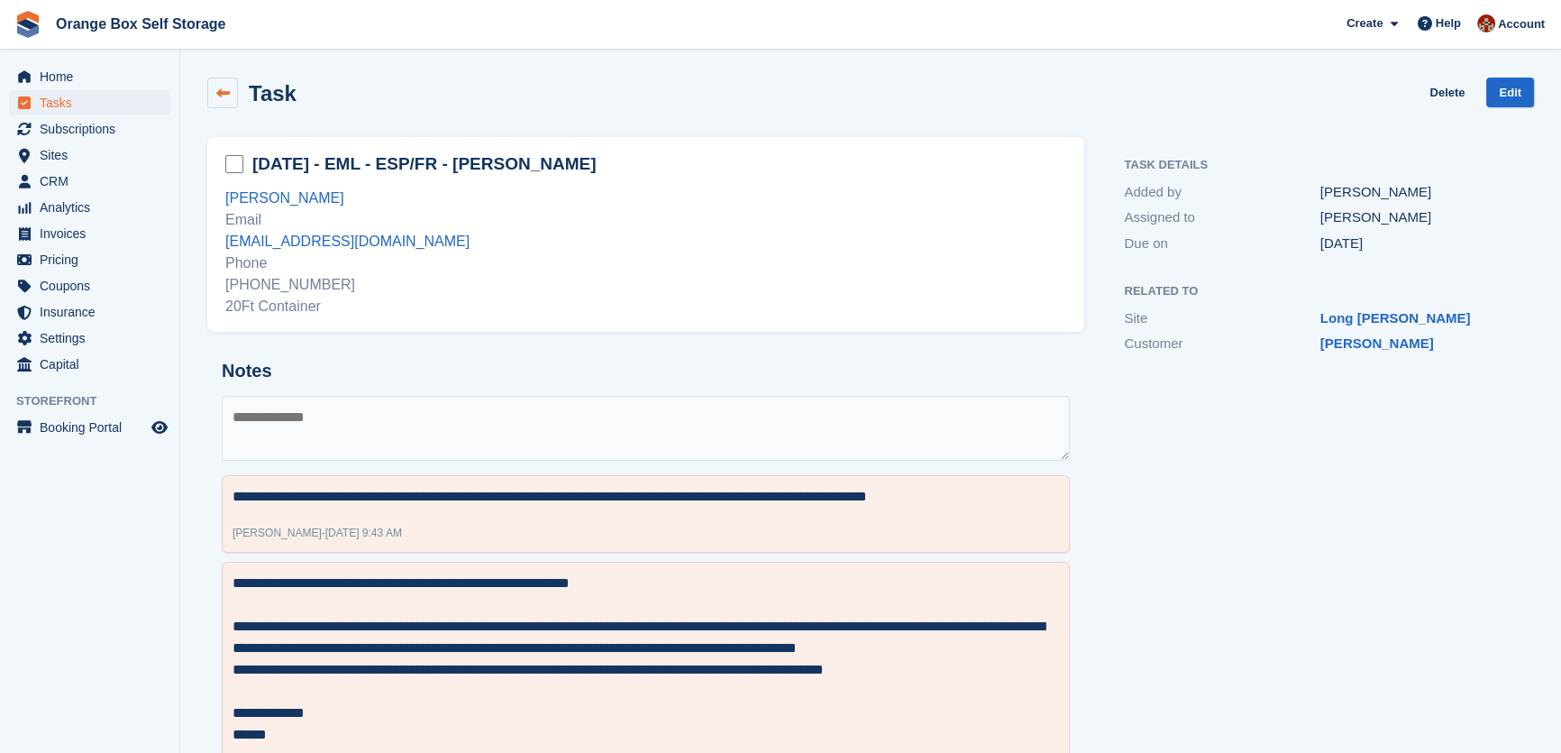
click at [224, 90] on icon at bounding box center [223, 94] width 14 height 14
